Goal: Find specific page/section: Find specific page/section

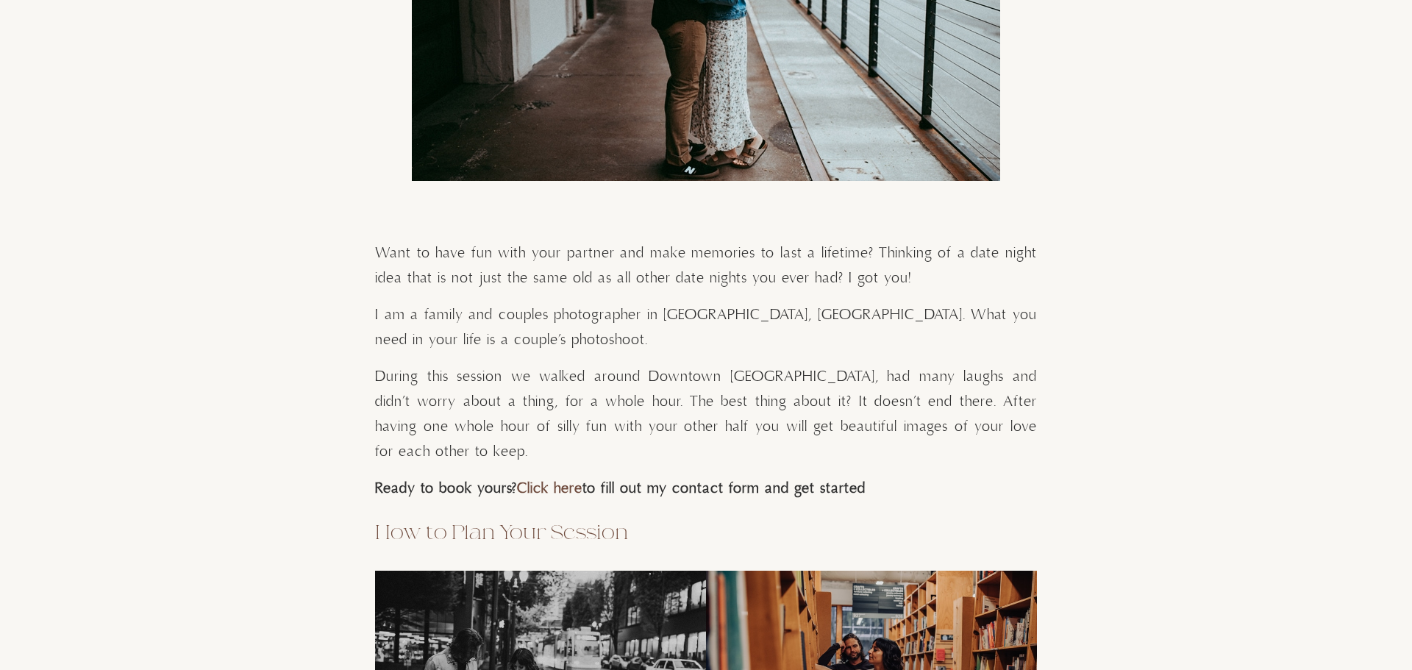
scroll to position [967, 0]
click at [546, 479] on link "Click here" at bounding box center [549, 488] width 65 height 18
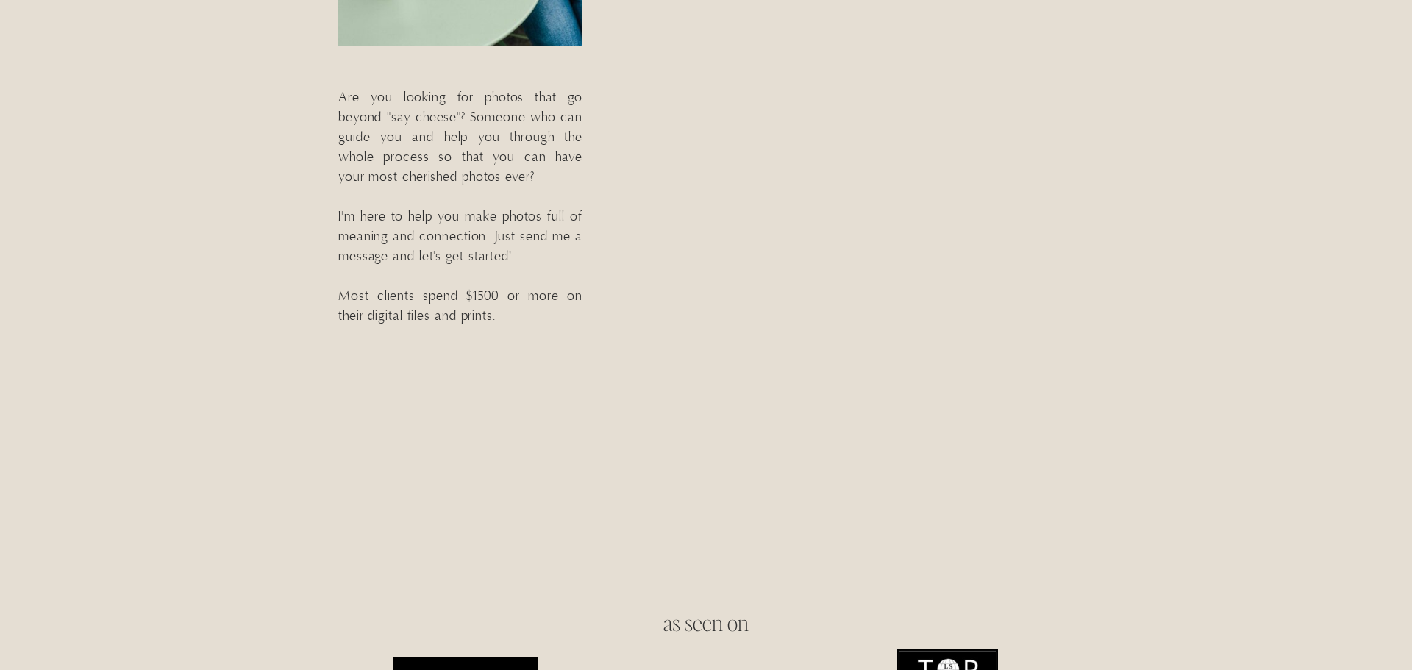
scroll to position [480, 0]
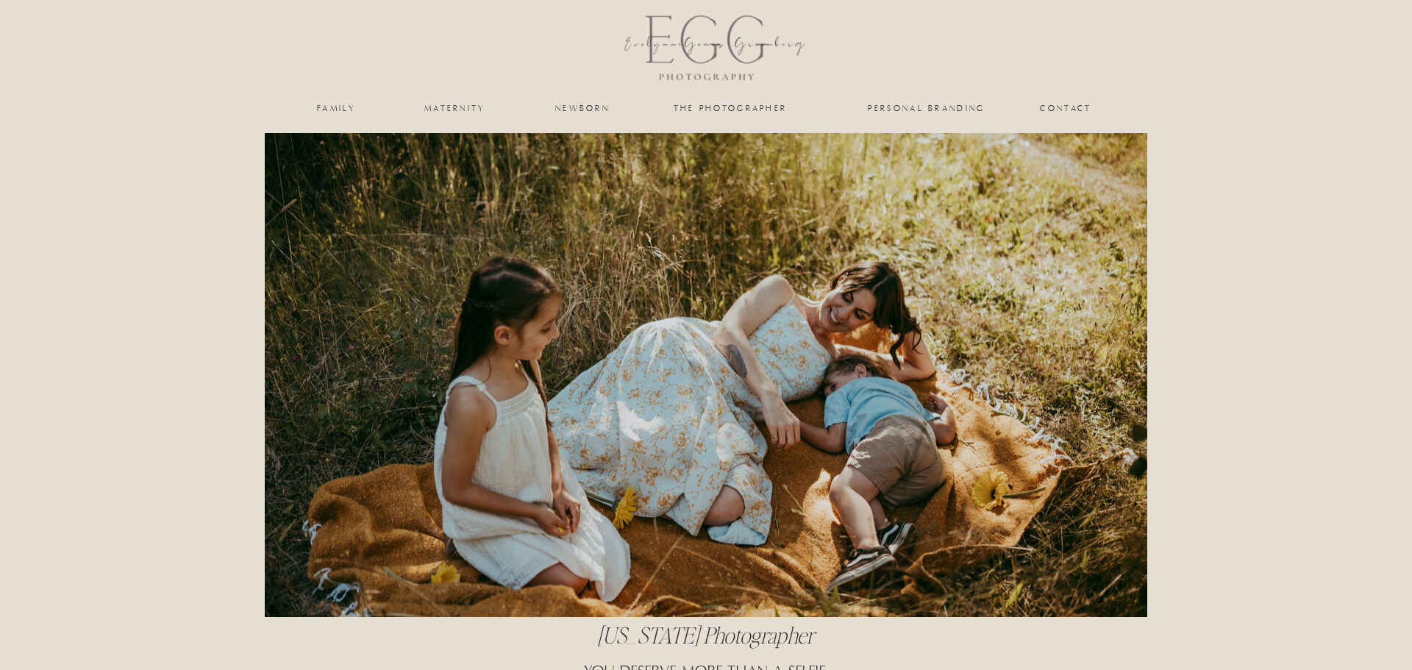
click at [327, 110] on nav "family" at bounding box center [337, 108] width 60 height 9
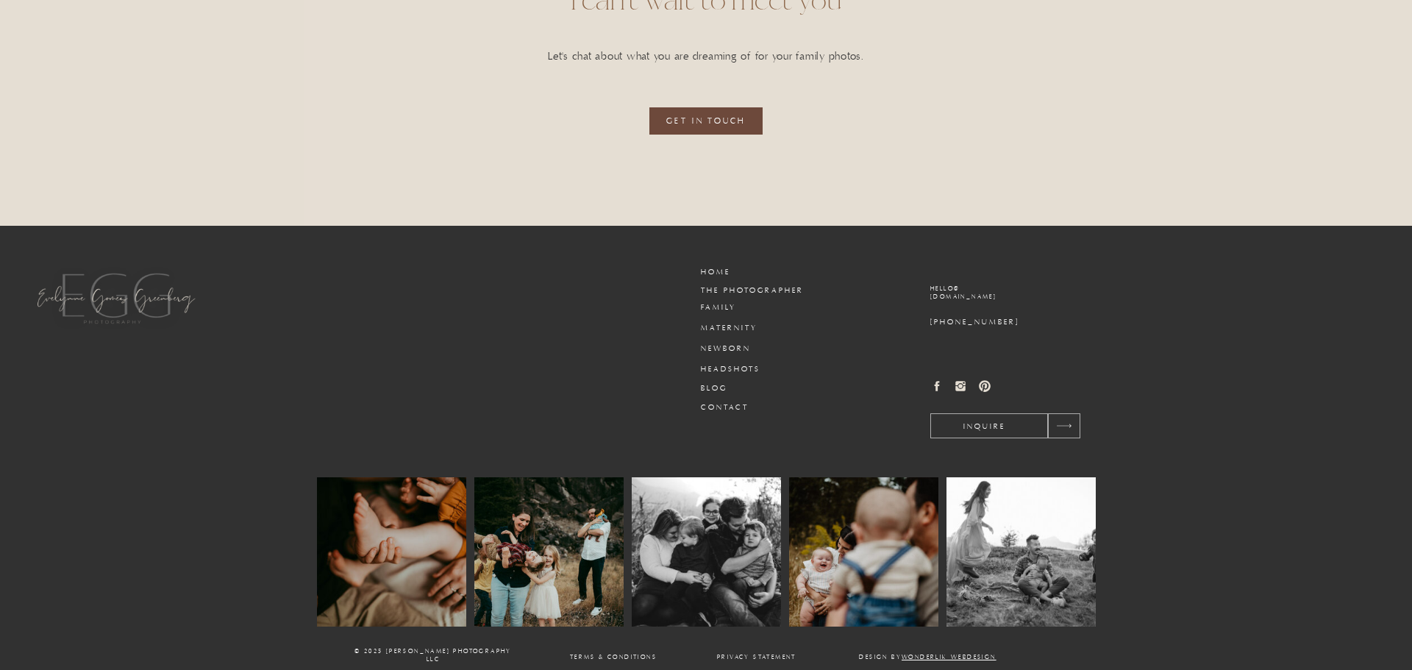
scroll to position [3568, 0]
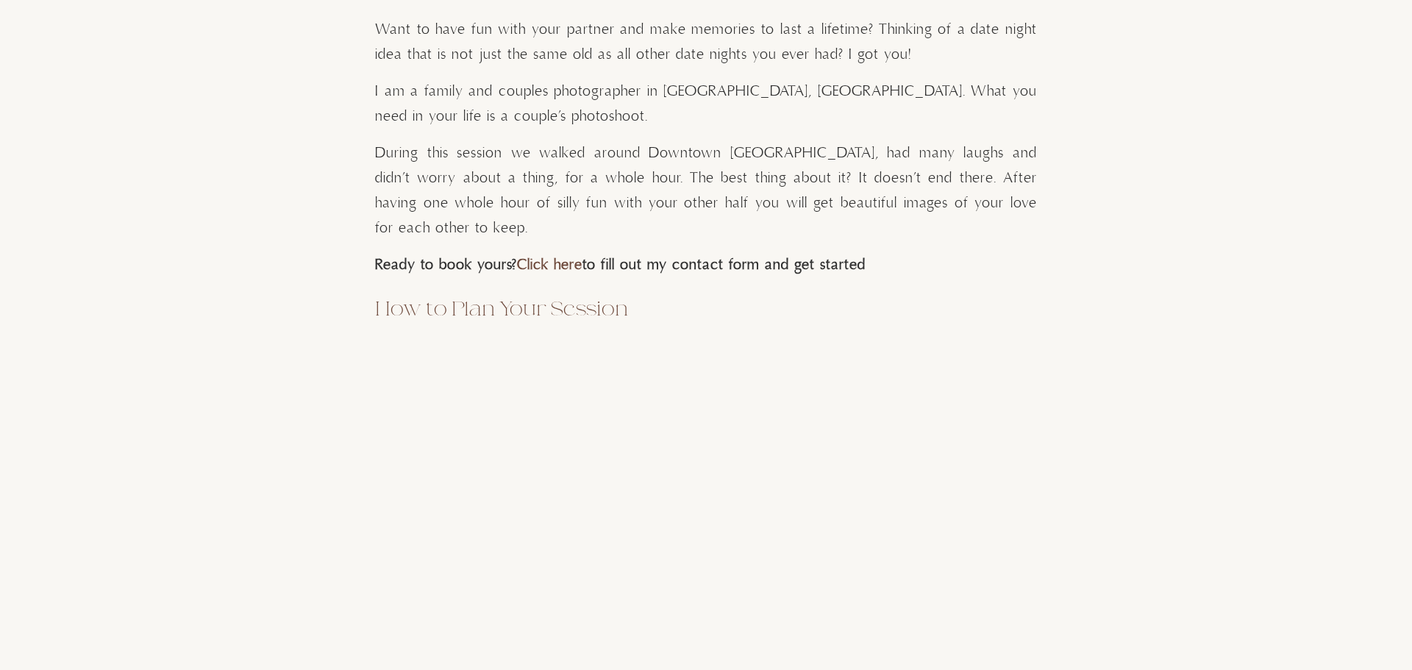
scroll to position [1200, 0]
